Goal: Task Accomplishment & Management: Manage account settings

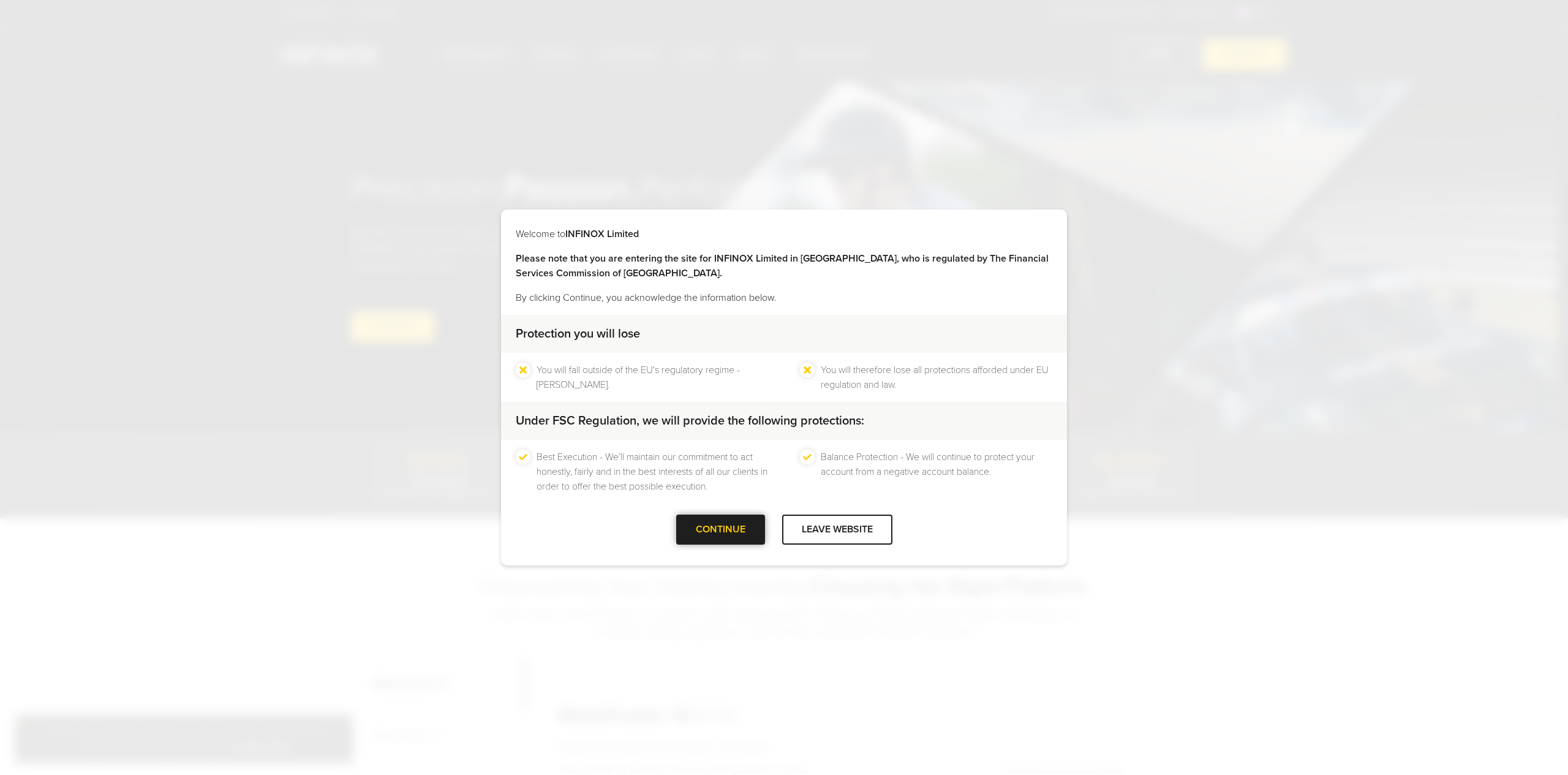
click at [721, 530] on div at bounding box center [721, 530] width 0 height 0
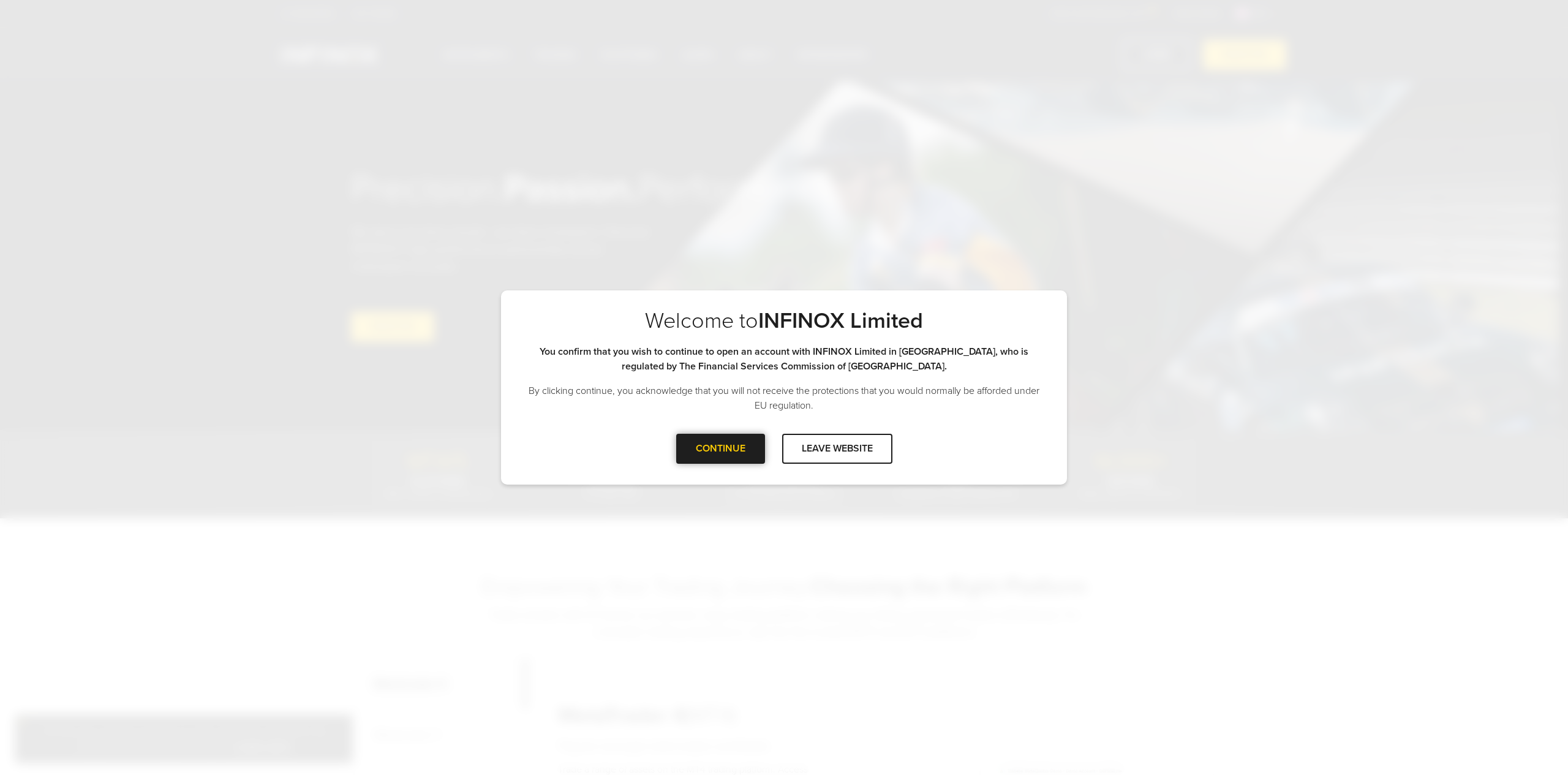
click at [721, 448] on div at bounding box center [721, 448] width 0 height 0
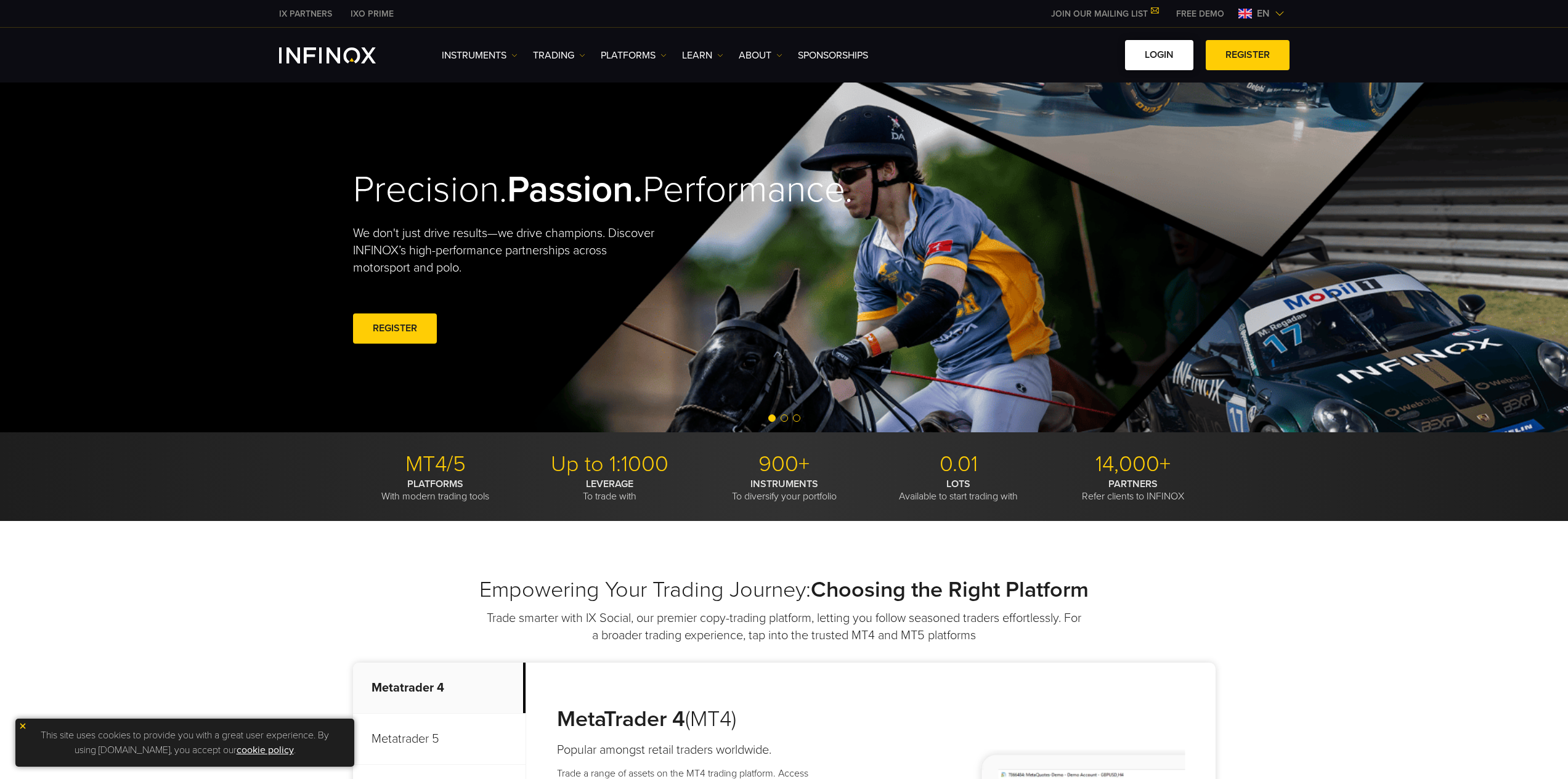
click at [1143, 47] on link "LOGIN" at bounding box center [1159, 54] width 69 height 30
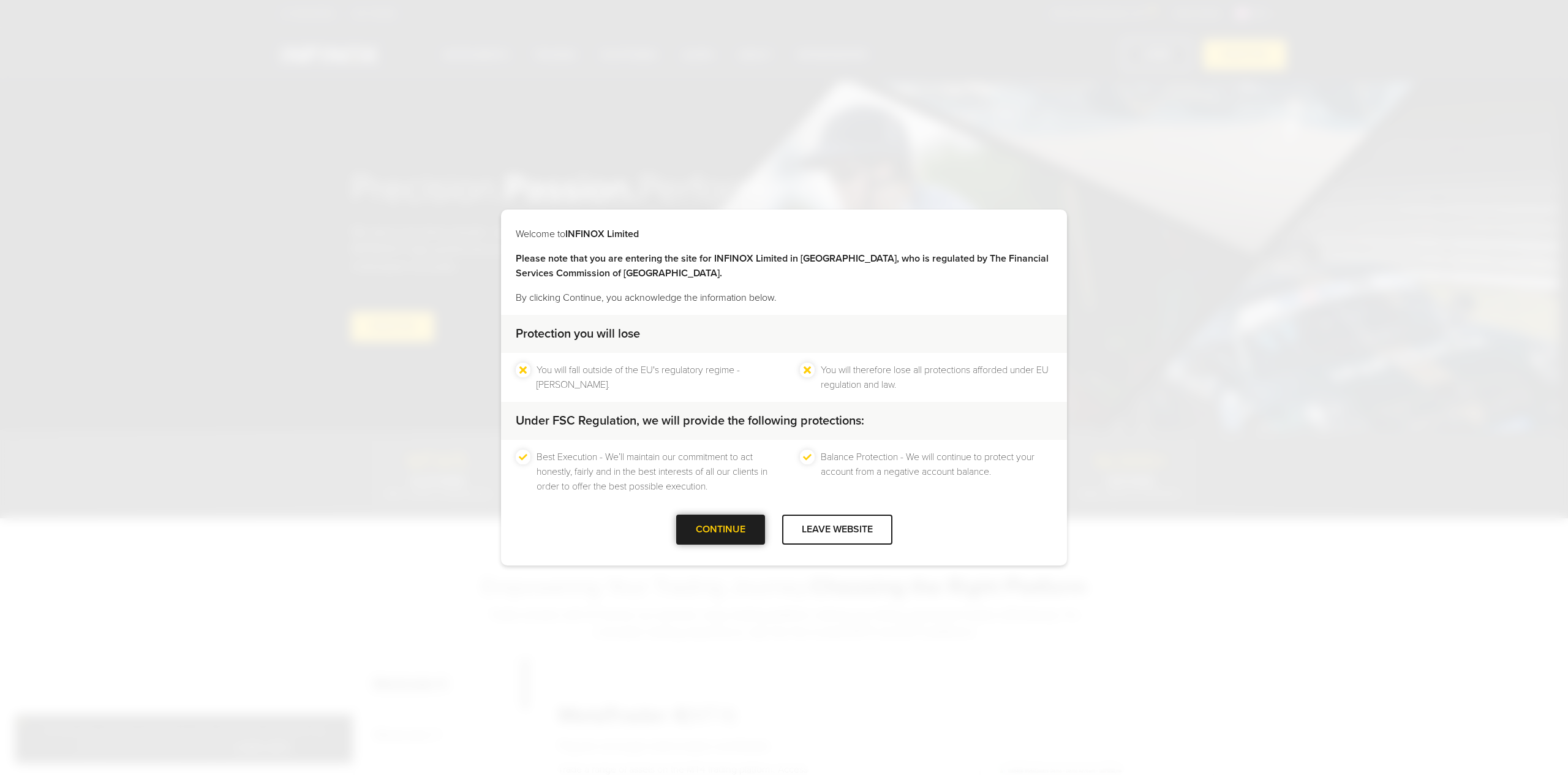
click at [721, 530] on div at bounding box center [721, 530] width 0 height 0
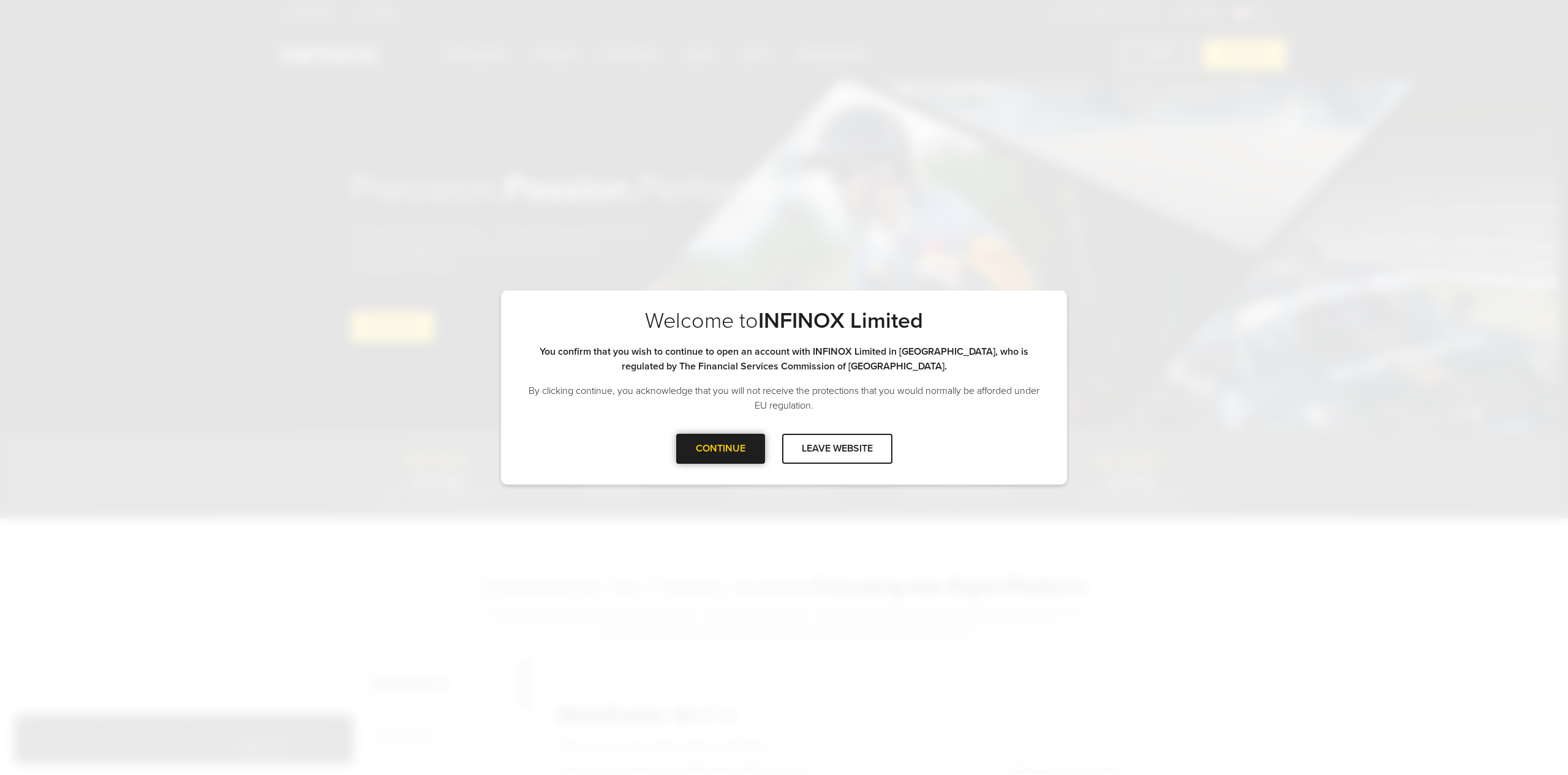
drag, startPoint x: 682, startPoint y: 471, endPoint x: 712, endPoint y: 452, distance: 35.5
click at [692, 468] on div "CONTINUE LEAVE WEBSITE" at bounding box center [784, 453] width 566 height 40
click at [721, 448] on div at bounding box center [721, 448] width 0 height 0
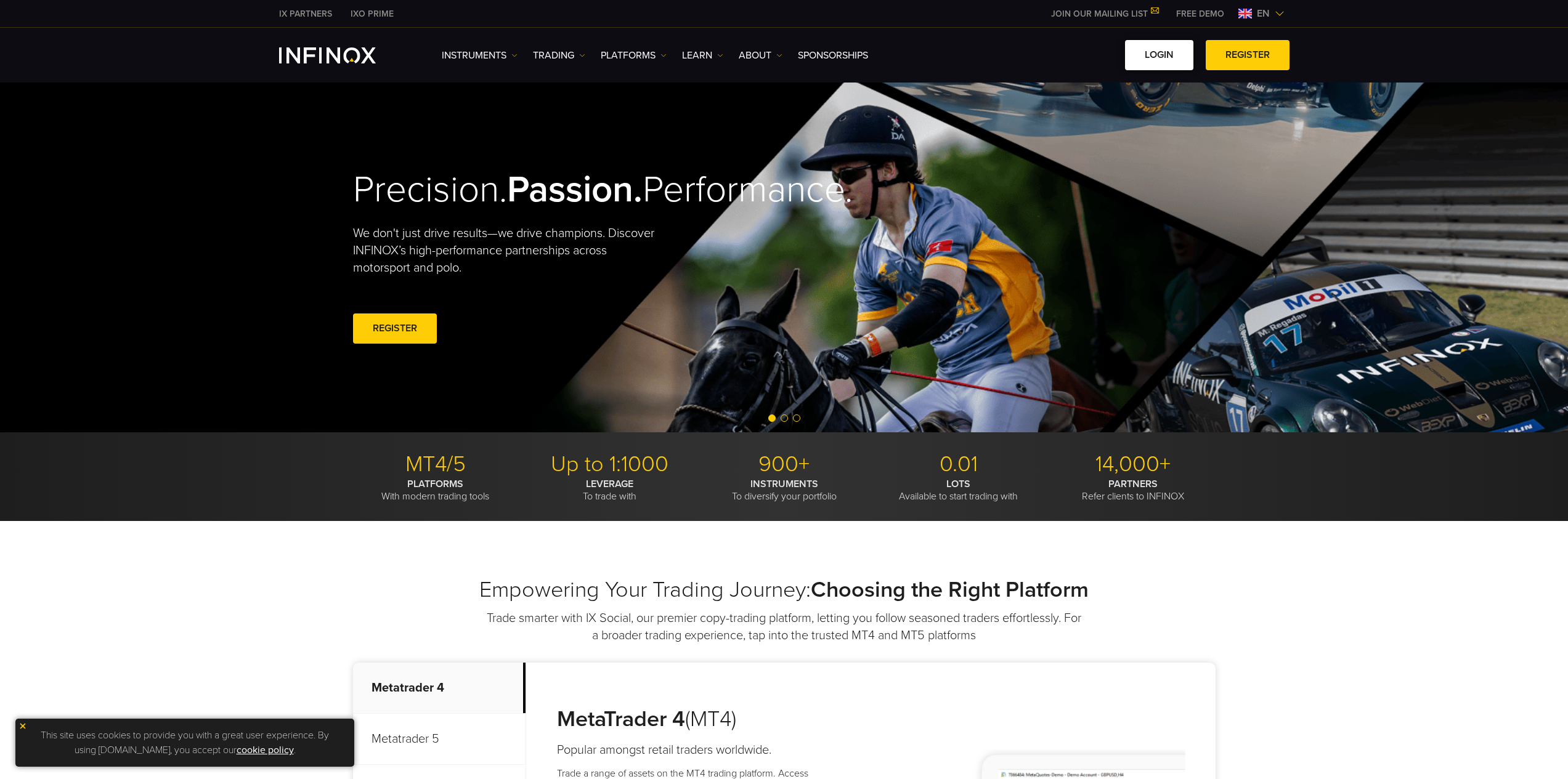
click at [1132, 54] on link "LOGIN" at bounding box center [1159, 54] width 69 height 30
